Goal: Task Accomplishment & Management: Complete application form

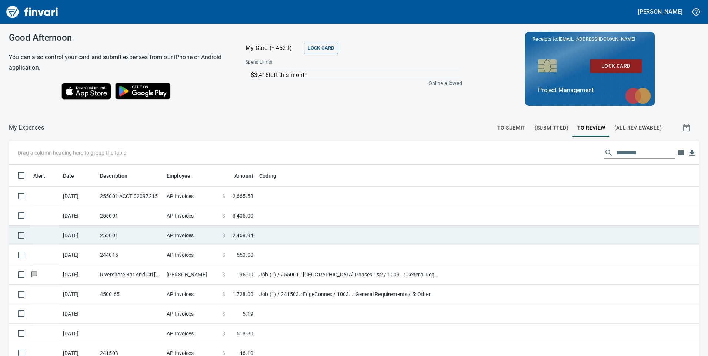
scroll to position [269, 674]
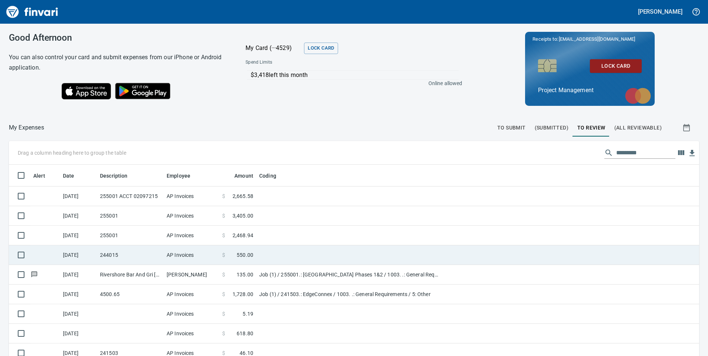
click at [152, 256] on td "244015" at bounding box center [130, 256] width 67 height 20
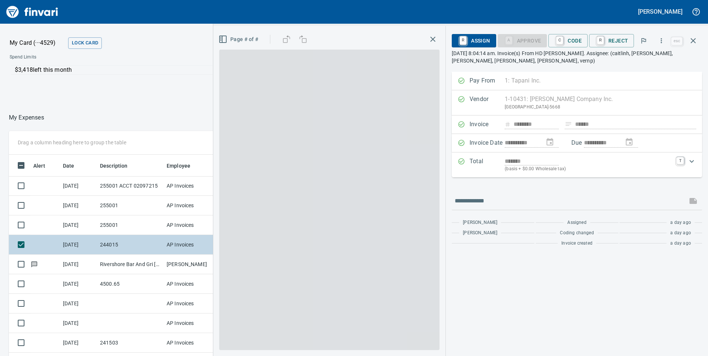
scroll to position [269, 489]
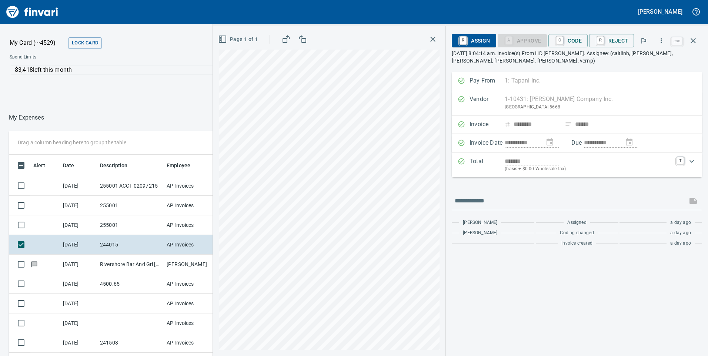
click at [435, 40] on icon "button" at bounding box center [433, 39] width 5 height 5
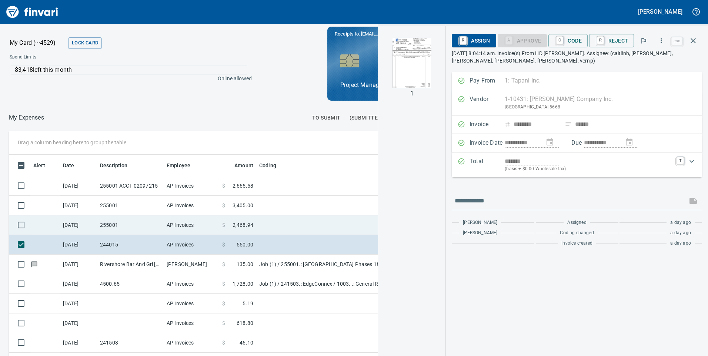
click at [104, 228] on td "255001" at bounding box center [130, 226] width 67 height 20
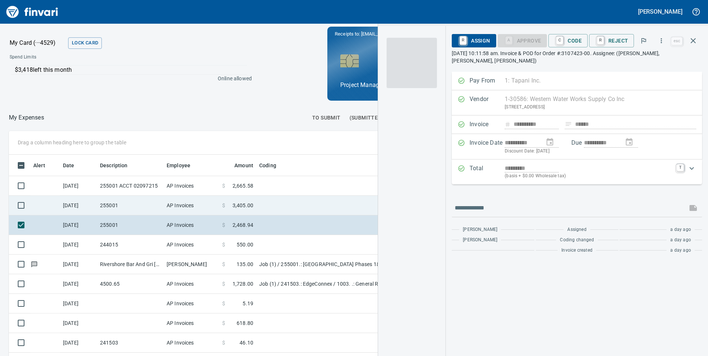
click at [153, 202] on td "255001" at bounding box center [130, 206] width 67 height 20
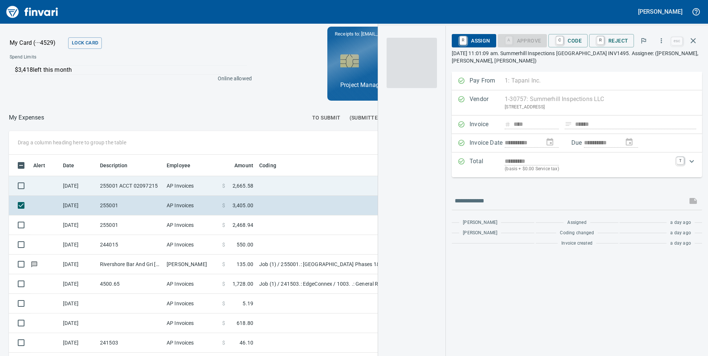
click at [156, 190] on td "255001 ACCT 02097215" at bounding box center [130, 186] width 67 height 20
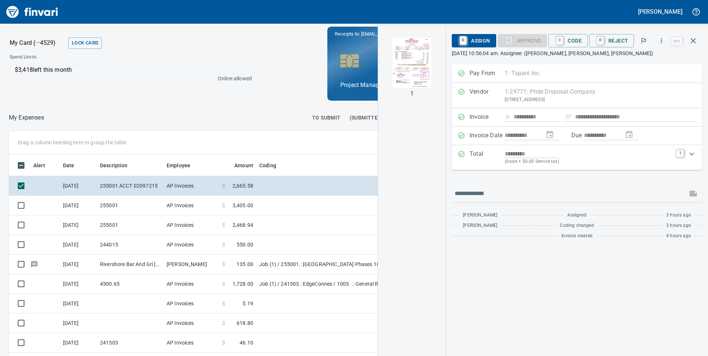
click at [405, 53] on img "button" at bounding box center [412, 63] width 50 height 50
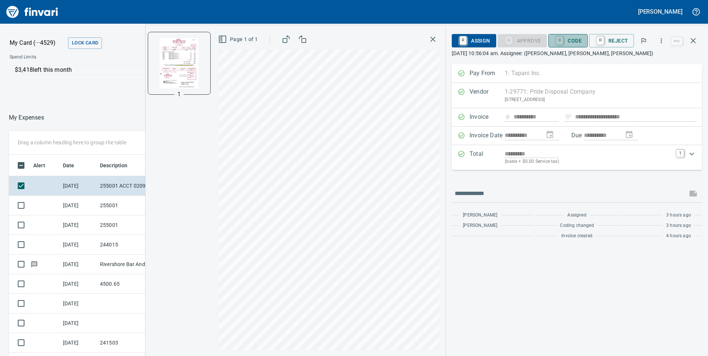
click at [569, 41] on span "C Code" at bounding box center [568, 40] width 27 height 13
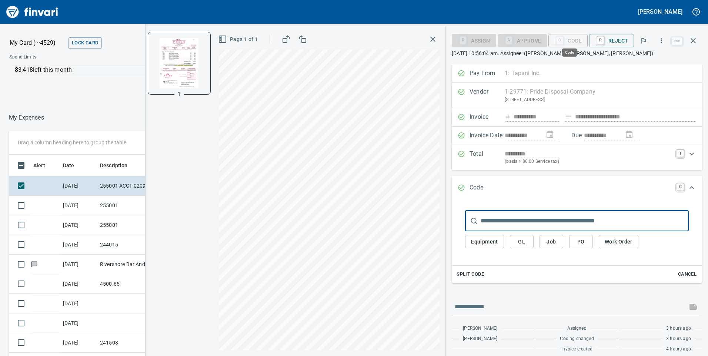
scroll to position [269, 489]
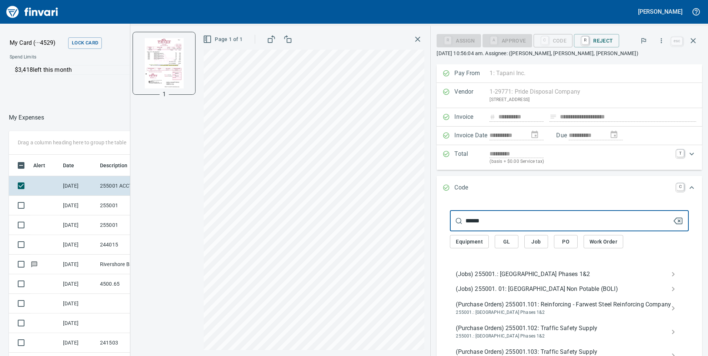
type input "******"
click at [484, 271] on span "(Jobs) 255001.: [GEOGRAPHIC_DATA] Phases 1&2" at bounding box center [563, 274] width 215 height 9
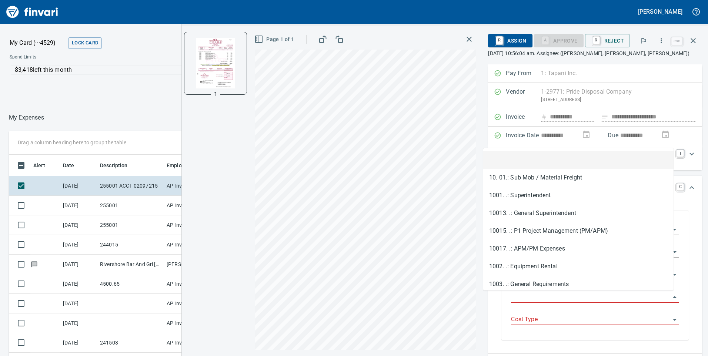
click at [511, 294] on input "Job Phase" at bounding box center [590, 297] width 159 height 10
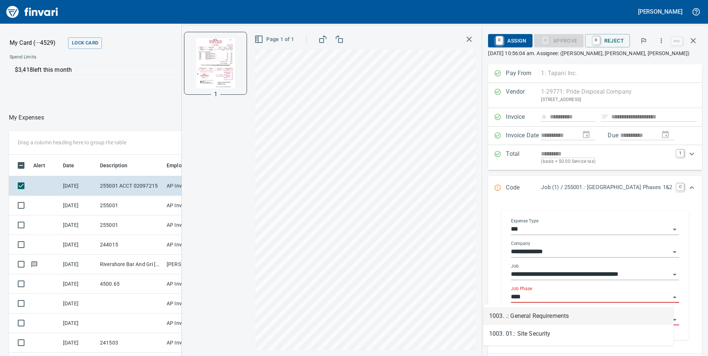
click at [553, 313] on li "1003. .: General Requirements" at bounding box center [579, 317] width 190 height 18
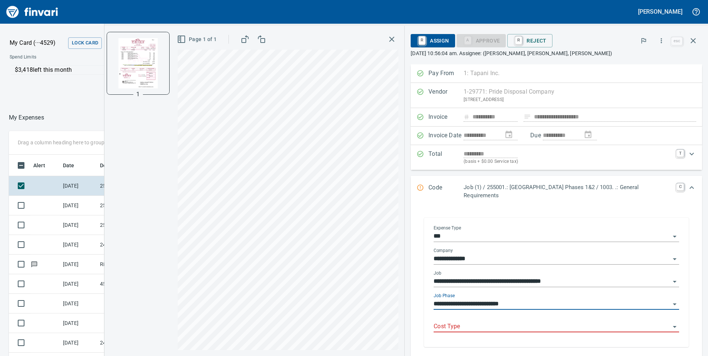
type input "**********"
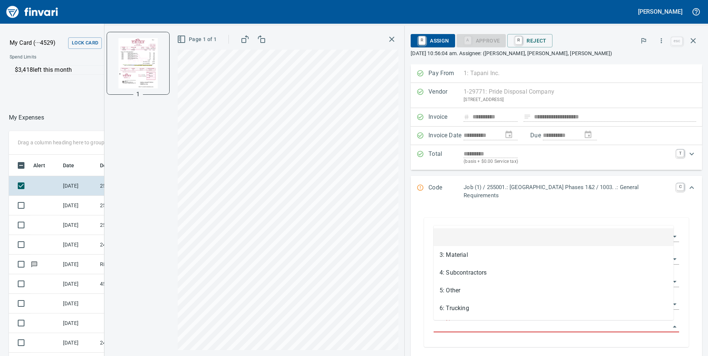
click at [460, 328] on input "Cost Type" at bounding box center [552, 327] width 237 height 10
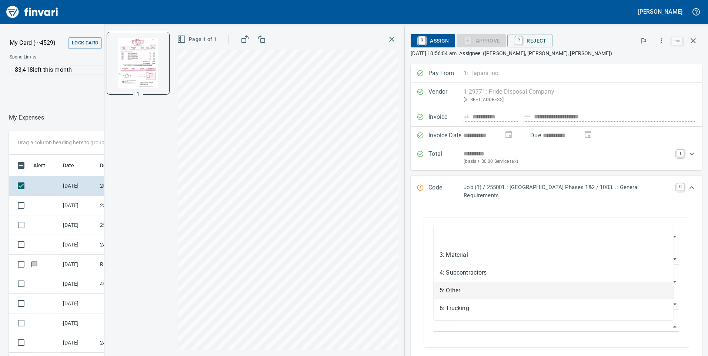
click at [450, 288] on li "5: Other" at bounding box center [554, 291] width 240 height 18
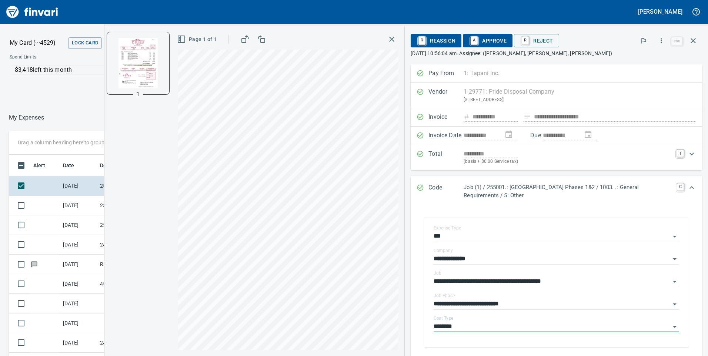
type input "********"
click at [477, 41] on link "A" at bounding box center [474, 41] width 7 height 8
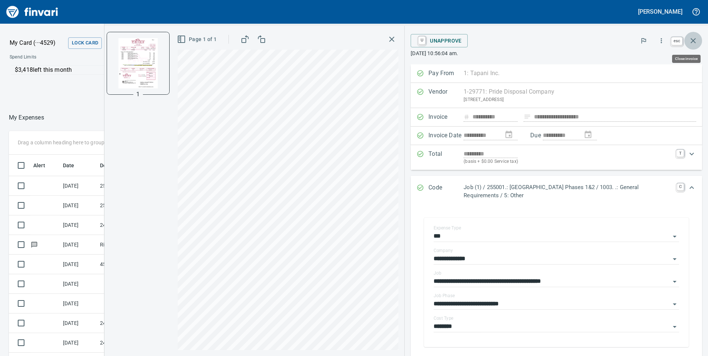
click at [694, 38] on icon "button" at bounding box center [693, 40] width 9 height 9
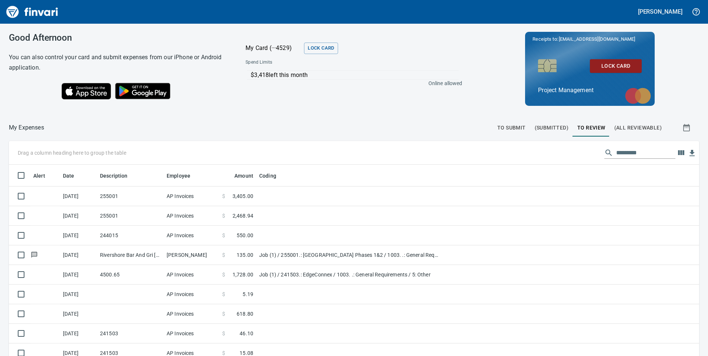
scroll to position [269, 674]
